Goal: Information Seeking & Learning: Learn about a topic

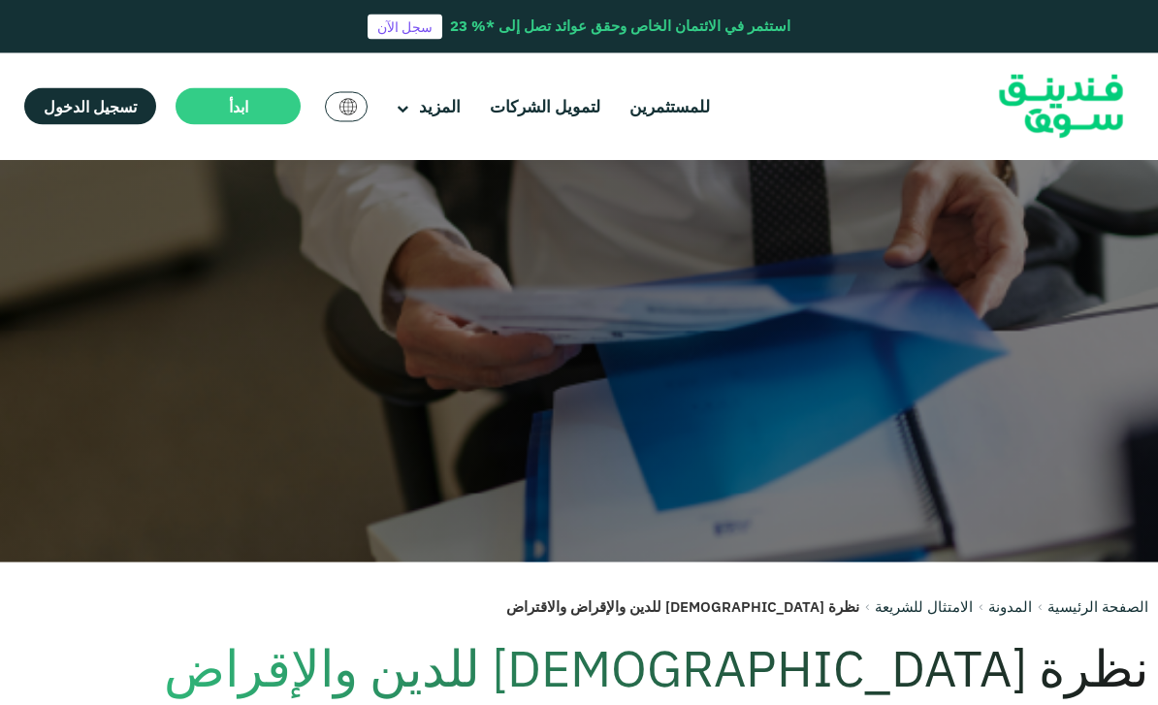
scroll to position [16, 0]
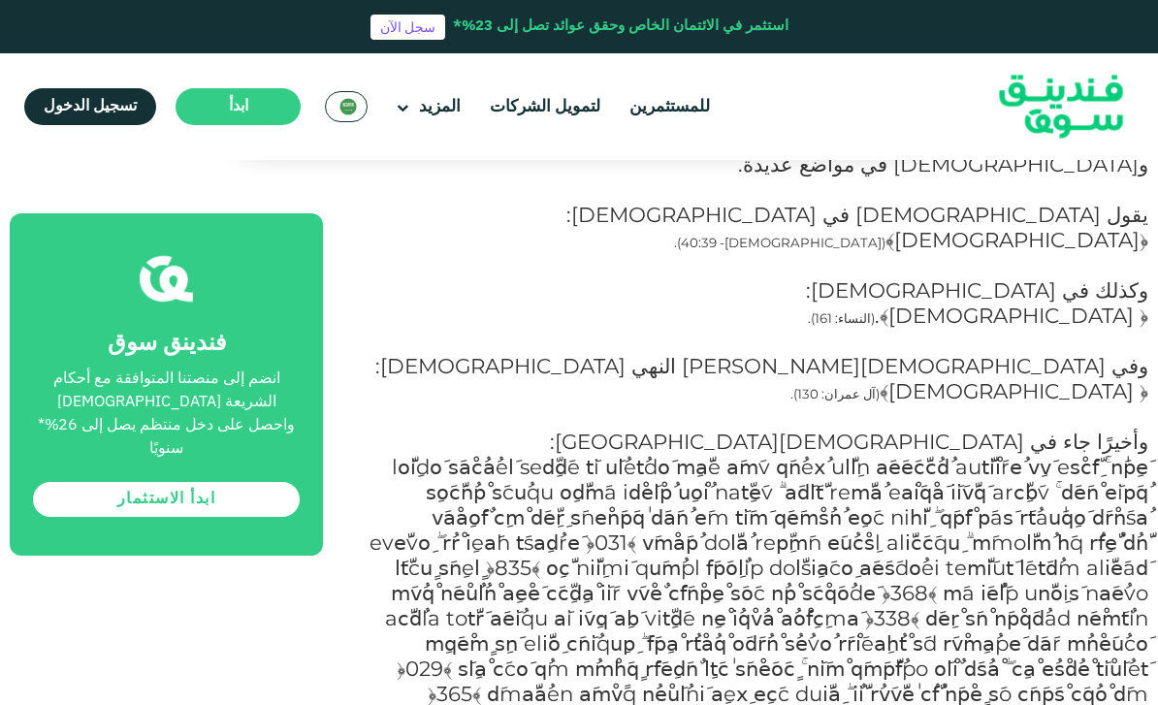
scroll to position [2344, 0]
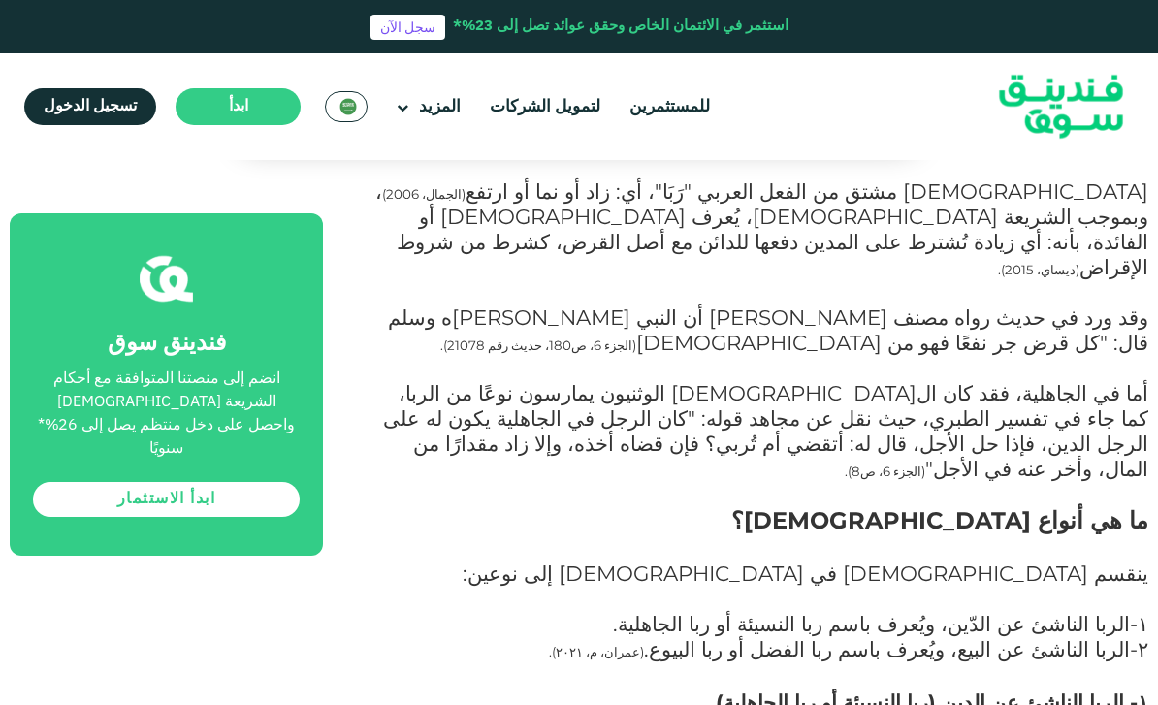
scroll to position [1156, 0]
